Goal: Navigation & Orientation: Find specific page/section

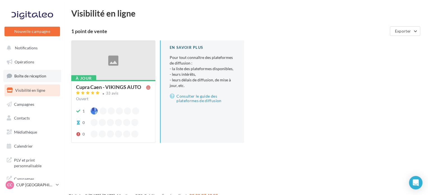
click at [44, 77] on span "Boîte de réception" at bounding box center [30, 75] width 32 height 5
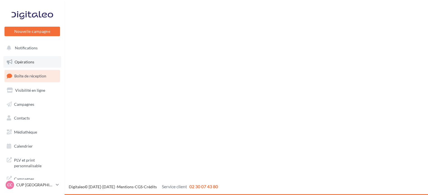
click at [42, 64] on link "Opérations" at bounding box center [32, 62] width 58 height 12
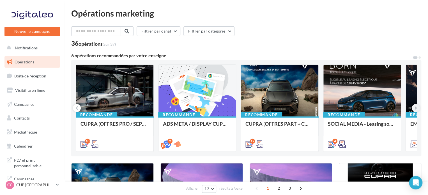
click at [415, 108] on icon at bounding box center [416, 108] width 3 height 6
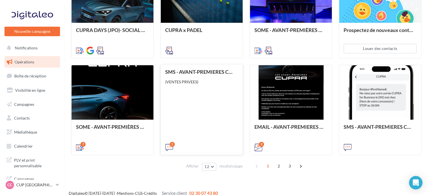
scroll to position [298, 0]
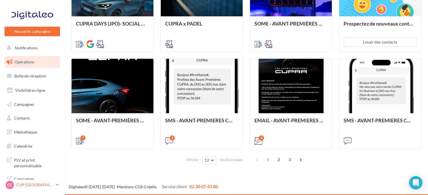
click at [40, 185] on p "CUP CAEN" at bounding box center [34, 185] width 37 height 6
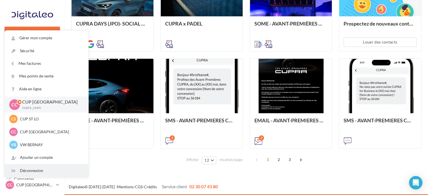
click at [30, 173] on div "Déconnexion" at bounding box center [47, 170] width 84 height 13
